Goal: Go to known website: Go to known website

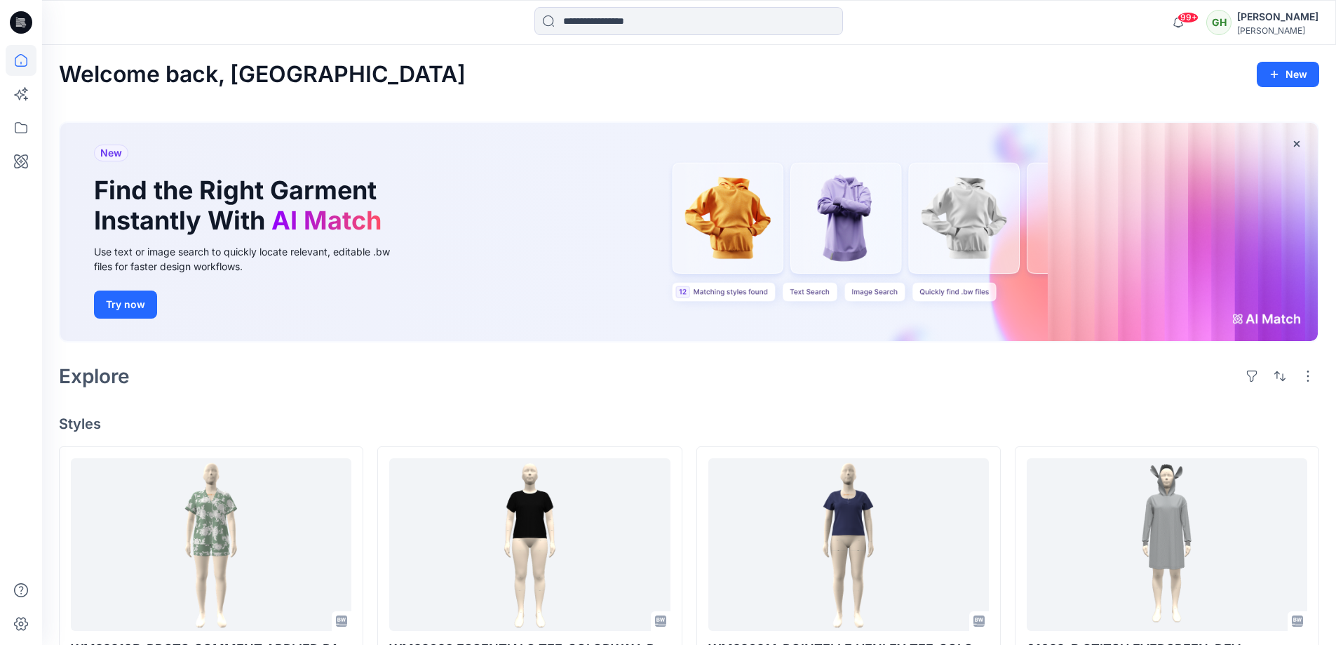
scroll to position [210, 0]
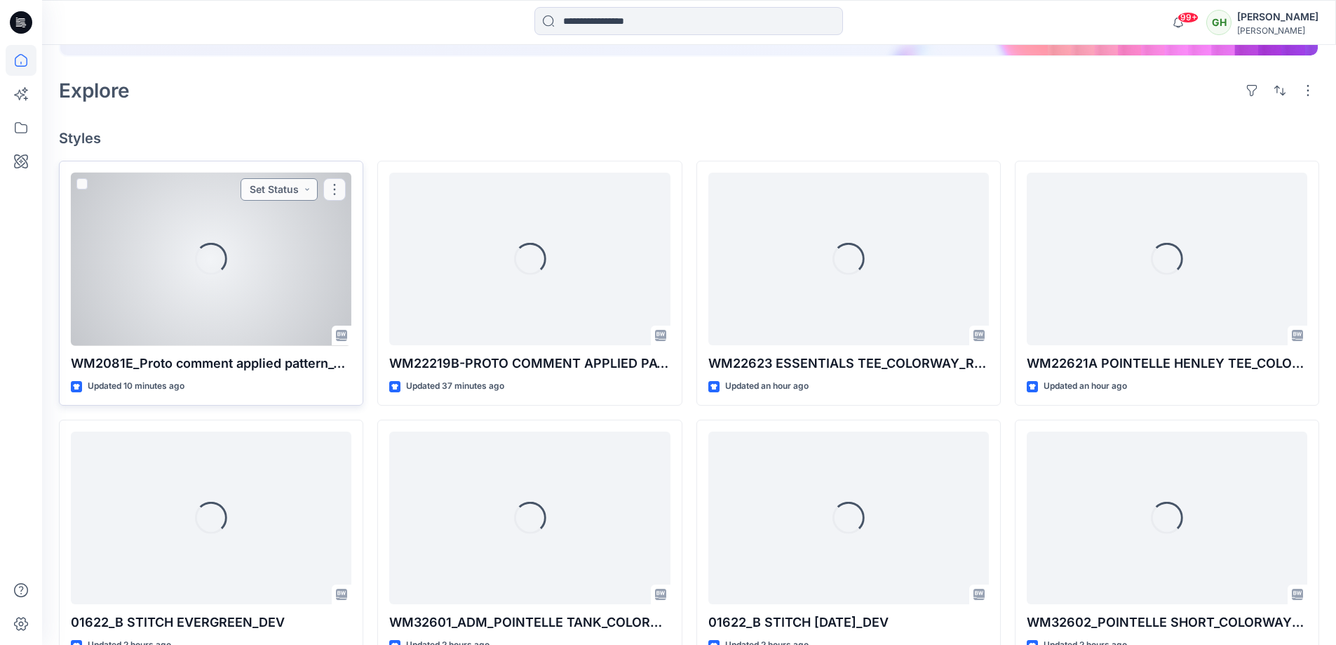
scroll to position [293, 0]
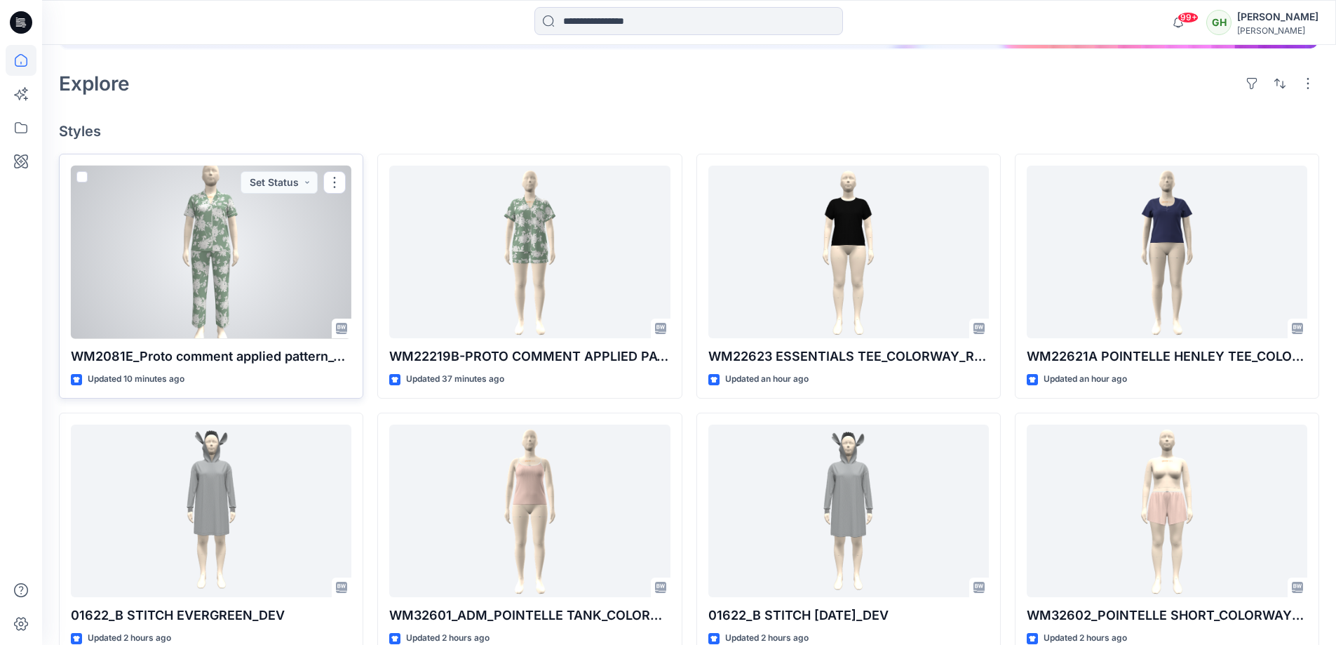
click at [134, 215] on div at bounding box center [211, 252] width 281 height 173
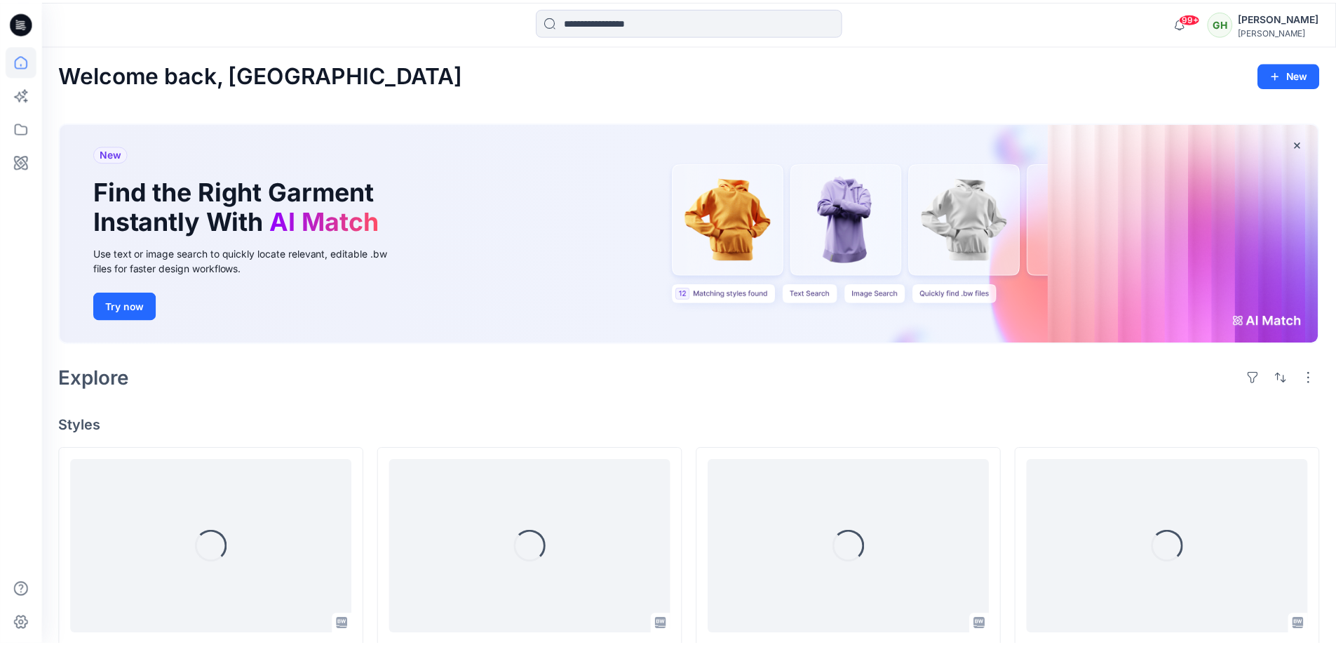
scroll to position [293, 0]
